Goal: Check status: Check status

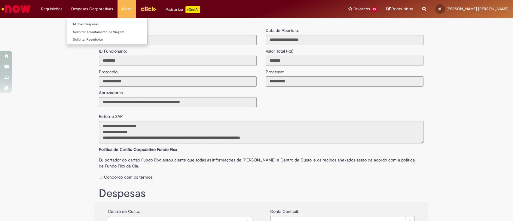
click at [80, 13] on li "Despesas Corporativas Minhas Despesas Solicitar Adiantamento de Viagem Solicita…" at bounding box center [92, 9] width 51 height 18
click at [86, 23] on link "Minhas Despesas" at bounding box center [107, 24] width 80 height 7
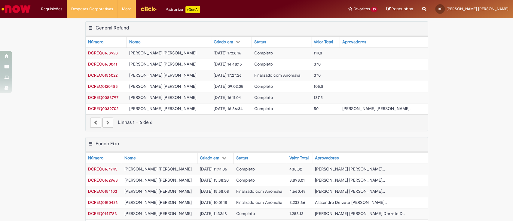
click at [254, 168] on td "Completo" at bounding box center [260, 169] width 53 height 11
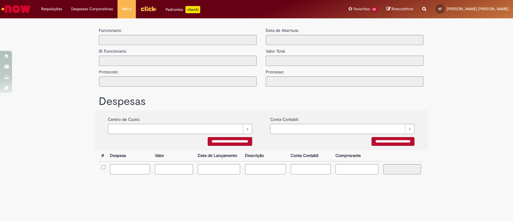
type input "**********"
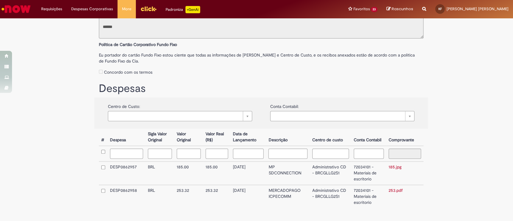
scroll to position [128, 0]
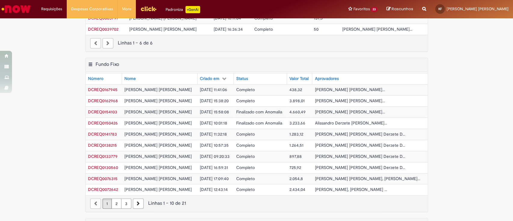
scroll to position [80, 0]
click at [251, 111] on span "Finalizado com Anomalia" at bounding box center [259, 111] width 46 height 5
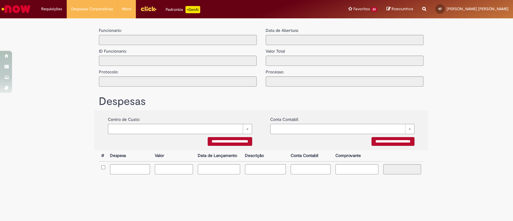
type input "**********"
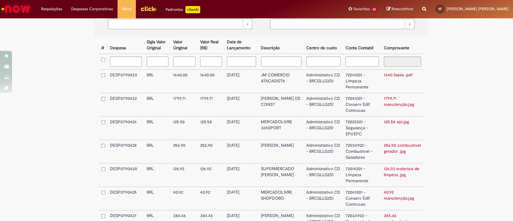
scroll to position [200, 0]
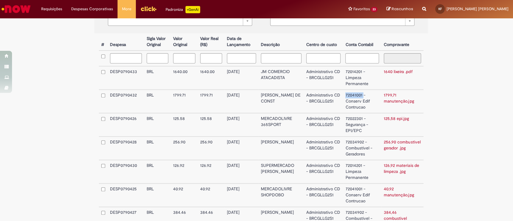
drag, startPoint x: 344, startPoint y: 95, endPoint x: 361, endPoint y: 95, distance: 17.1
click at [361, 95] on td "72041001 - Conserv Edif Contrucao" at bounding box center [362, 101] width 38 height 23
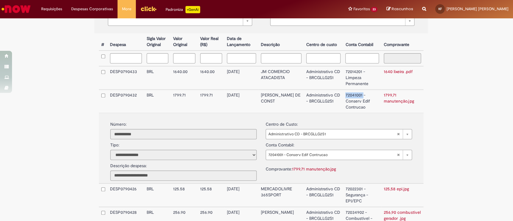
copy td "72041001"
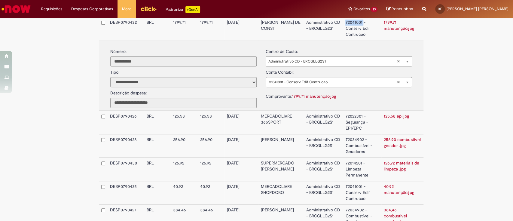
scroll to position [281, 0]
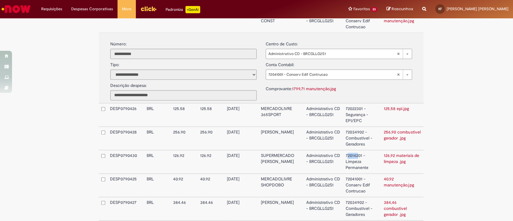
drag, startPoint x: 344, startPoint y: 155, endPoint x: 357, endPoint y: 155, distance: 12.3
click at [357, 155] on td "72014201 - Limpeza Permanente" at bounding box center [362, 161] width 38 height 23
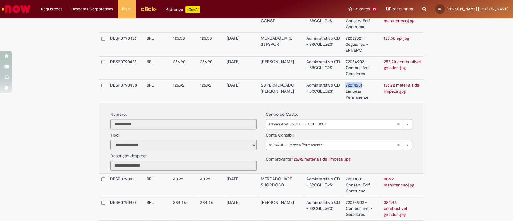
drag, startPoint x: 344, startPoint y: 85, endPoint x: 360, endPoint y: 85, distance: 16.2
click at [360, 85] on td "72014201 - Limpeza Permanente" at bounding box center [362, 91] width 38 height 23
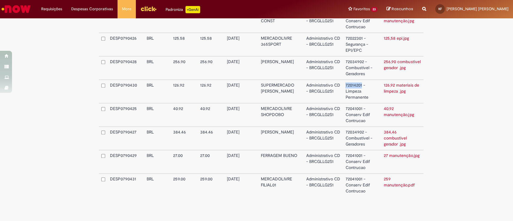
copy td "72014201"
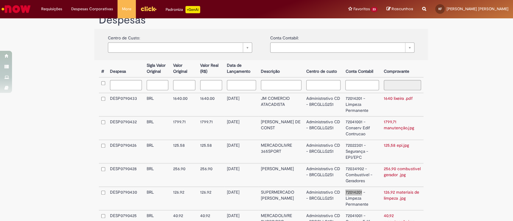
scroll to position [120, 0]
